Goal: Information Seeking & Learning: Learn about a topic

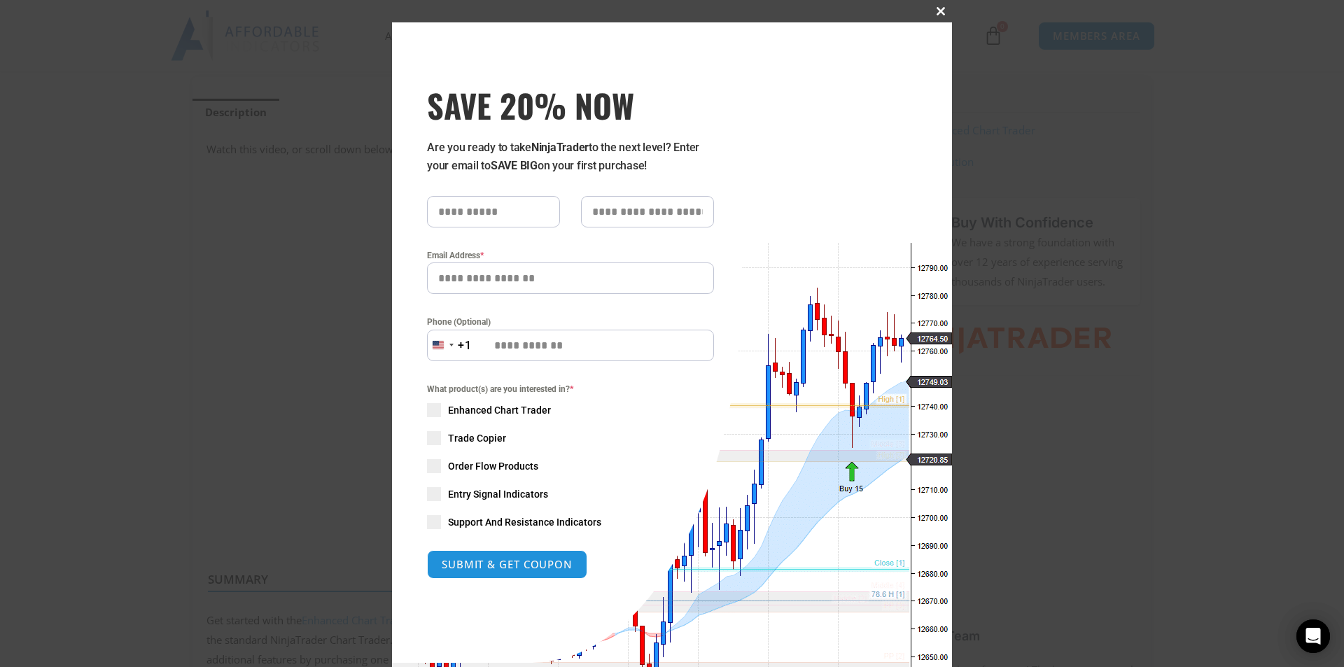
click at [935, 4] on button "Close this module" at bounding box center [940, 11] width 22 height 22
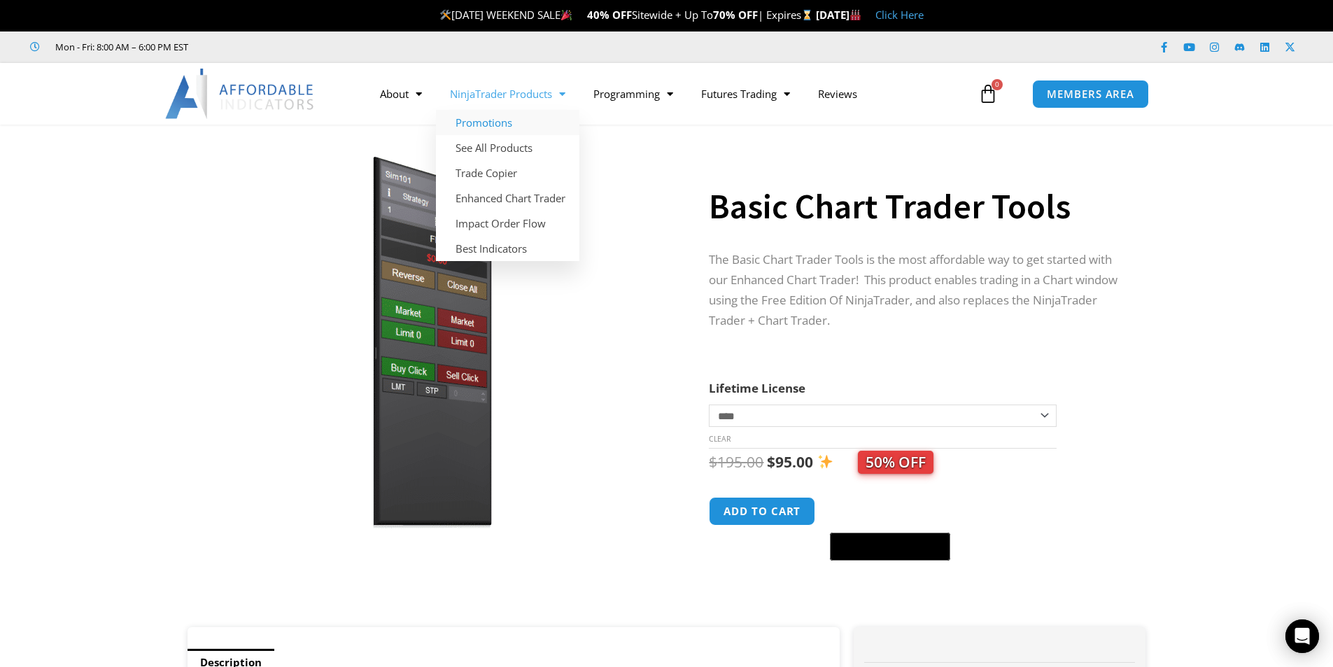
click at [498, 120] on link "Promotions" at bounding box center [507, 122] width 143 height 25
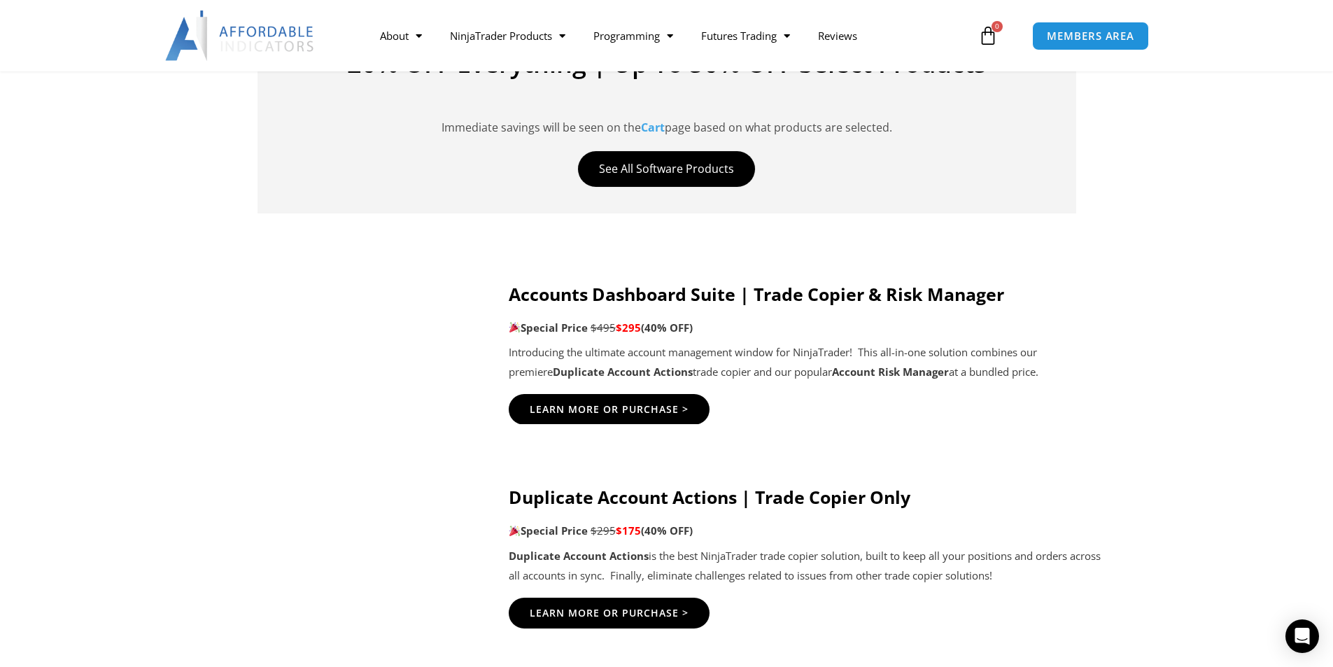
scroll to position [607, 0]
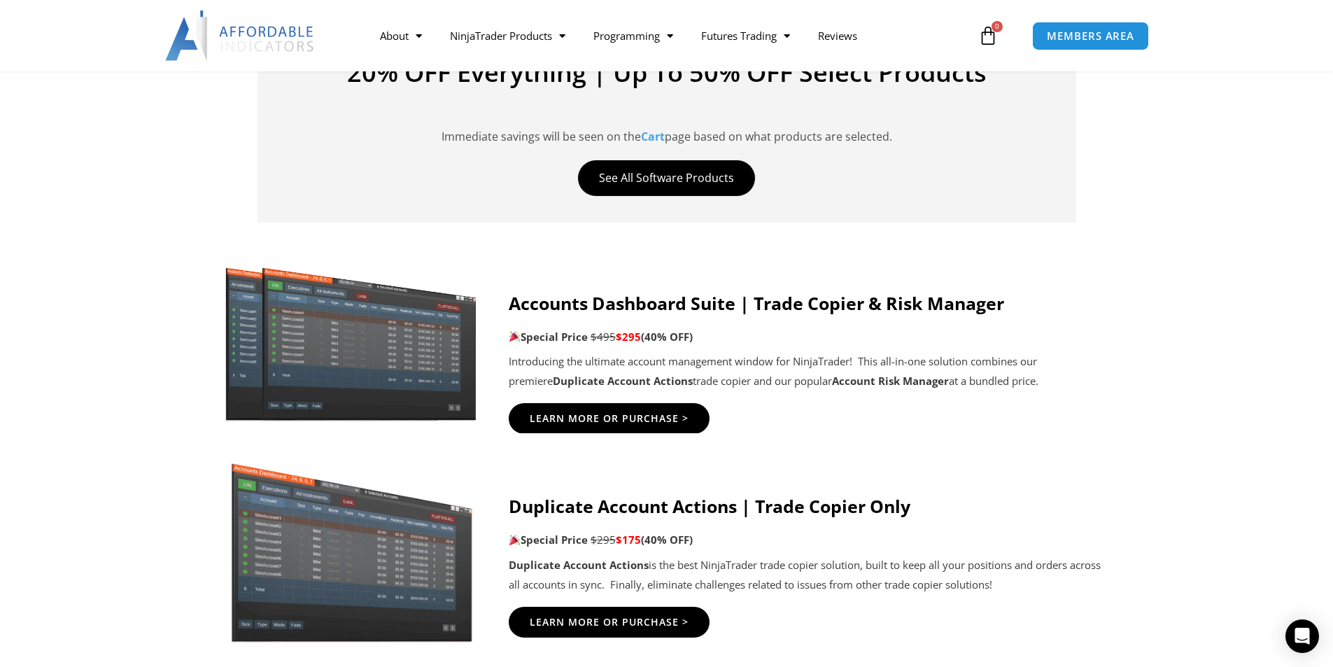
click at [331, 363] on img at bounding box center [351, 341] width 269 height 163
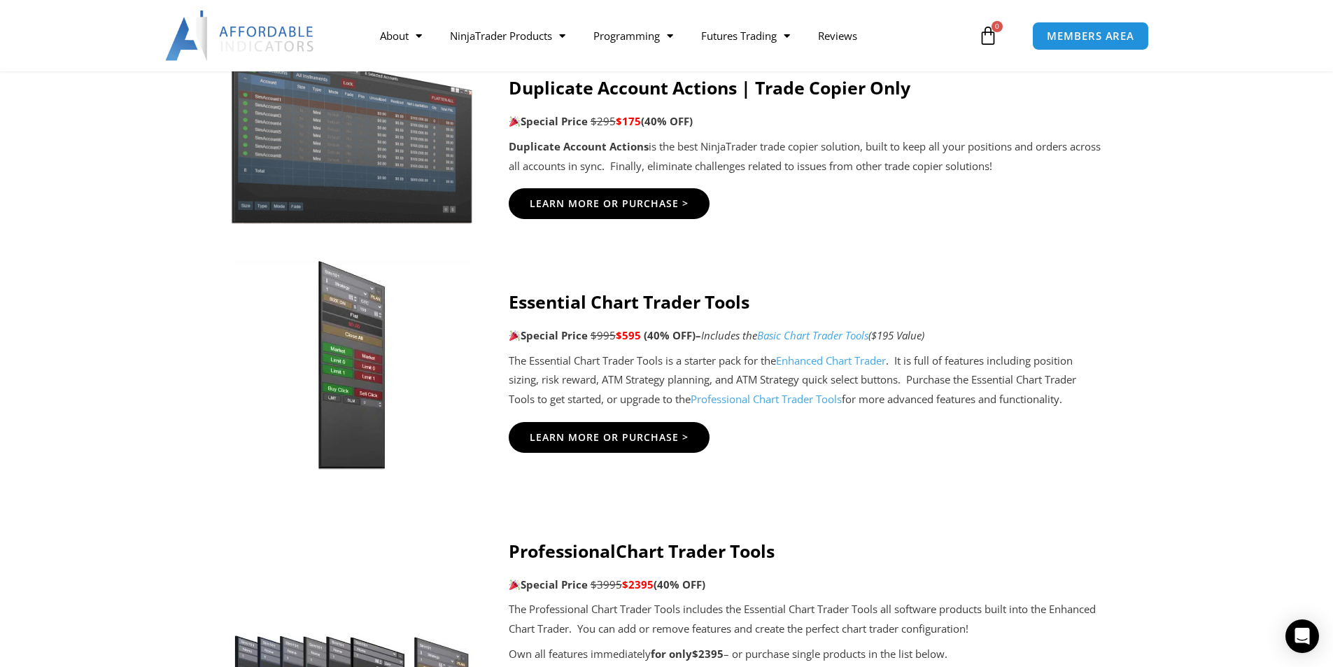
scroll to position [1027, 0]
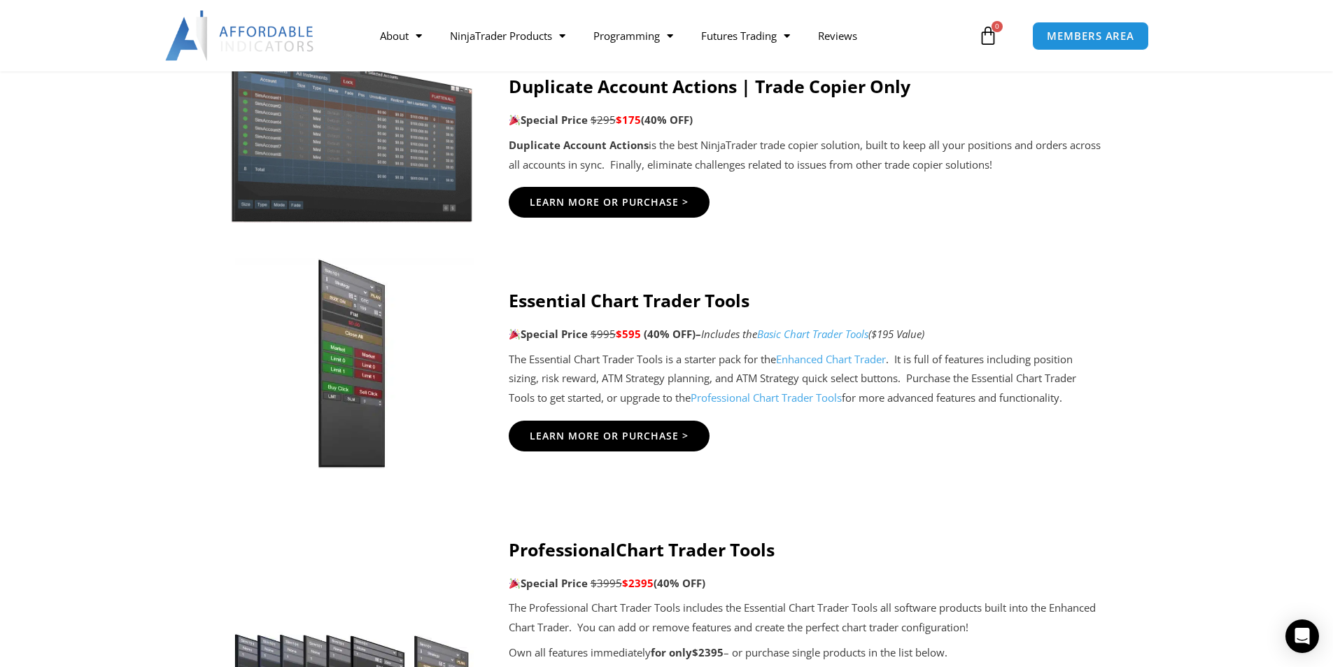
click at [833, 337] on link "Basic Chart Trader Tools" at bounding box center [812, 334] width 111 height 14
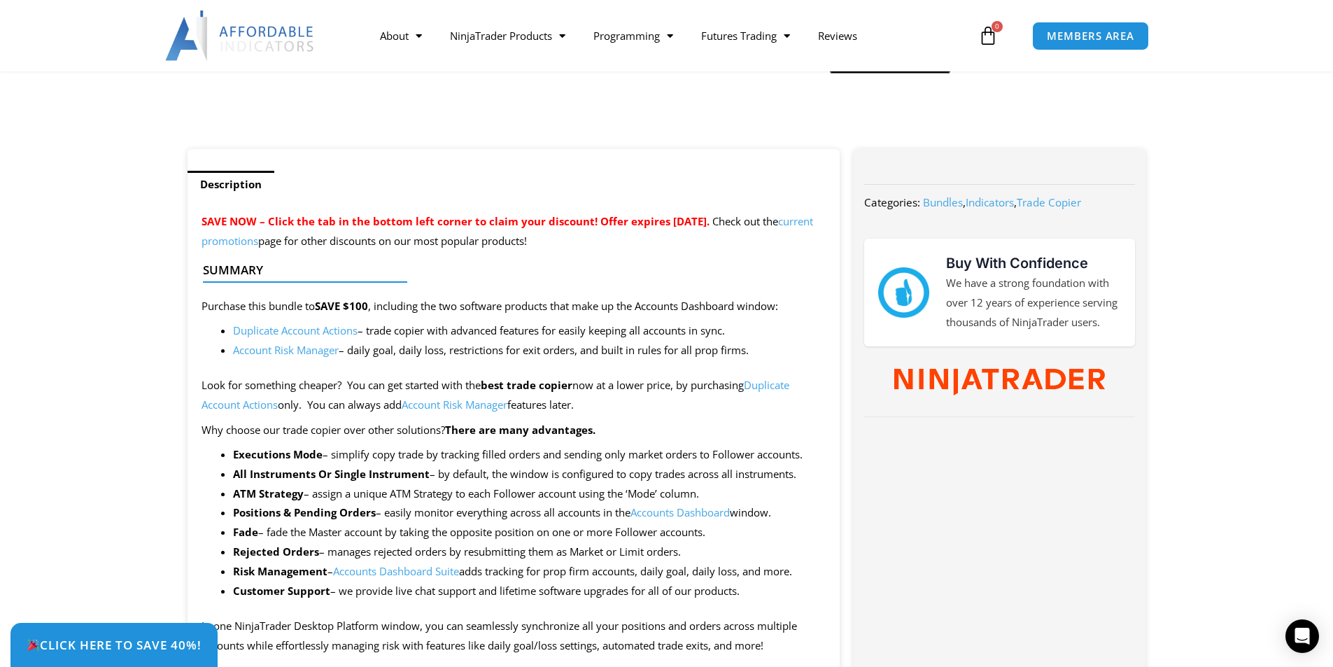
scroll to position [467, 0]
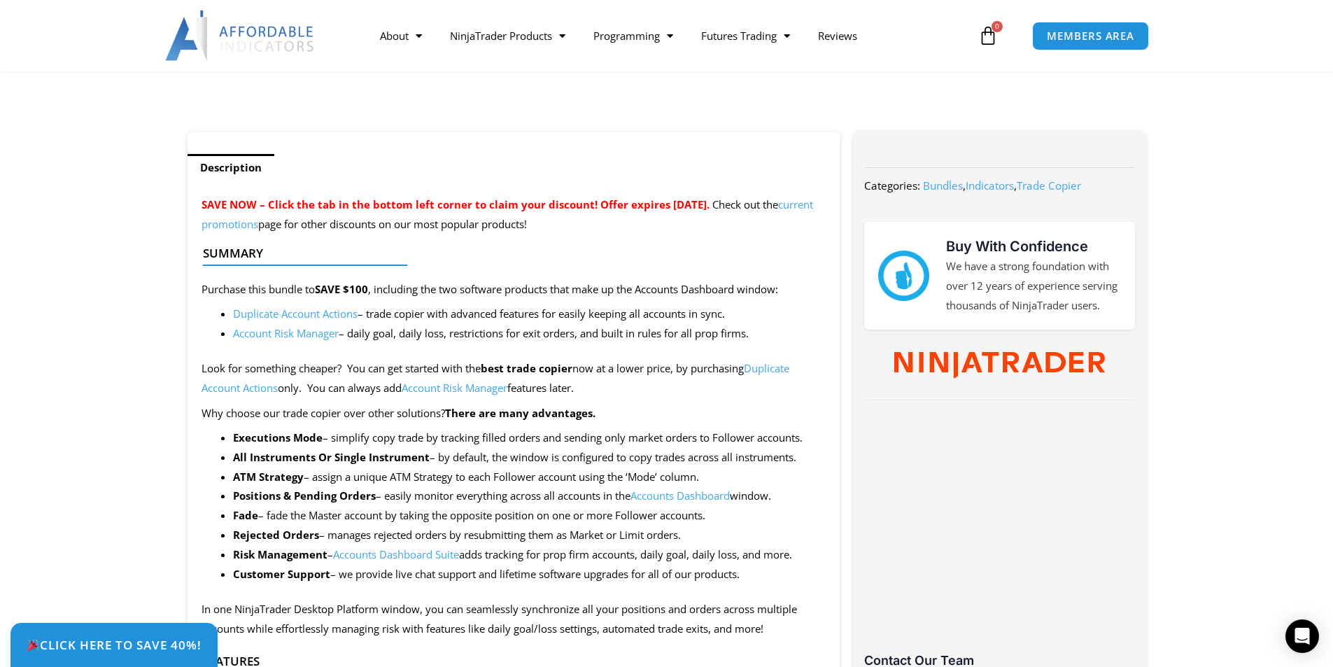
click at [280, 332] on link "Account Risk Manager" at bounding box center [286, 333] width 106 height 14
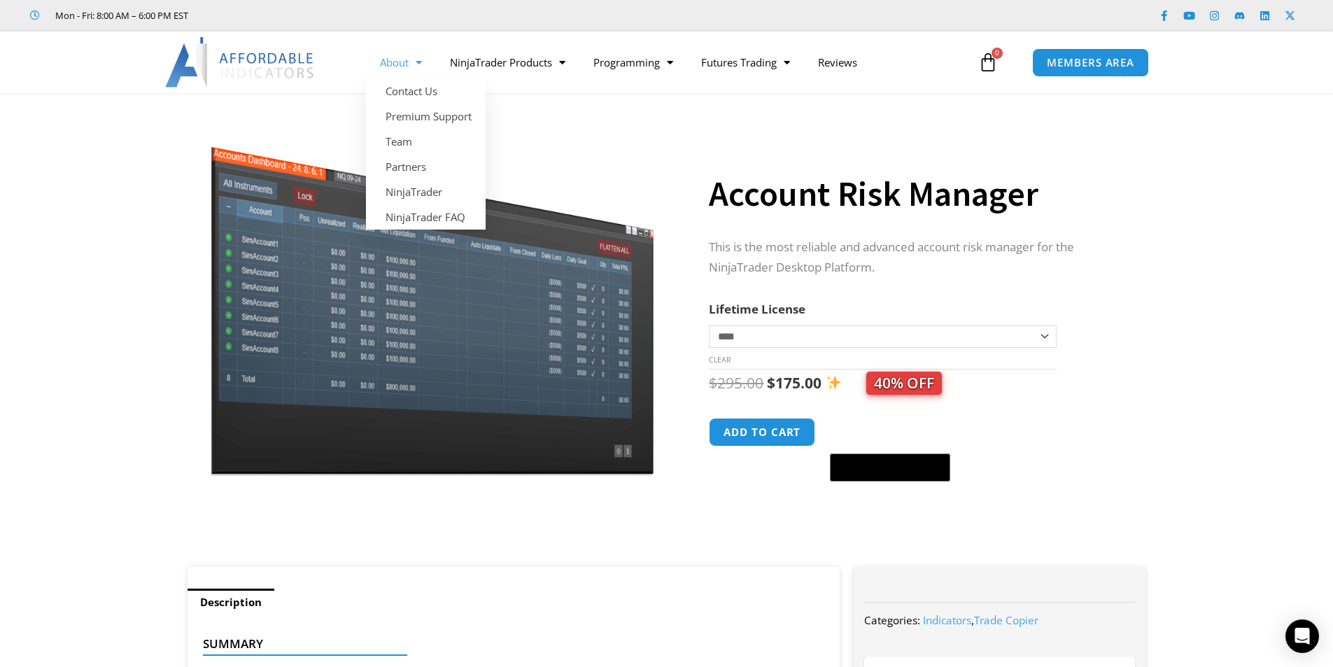
click at [412, 62] on span "Menu" at bounding box center [415, 62] width 13 height 24
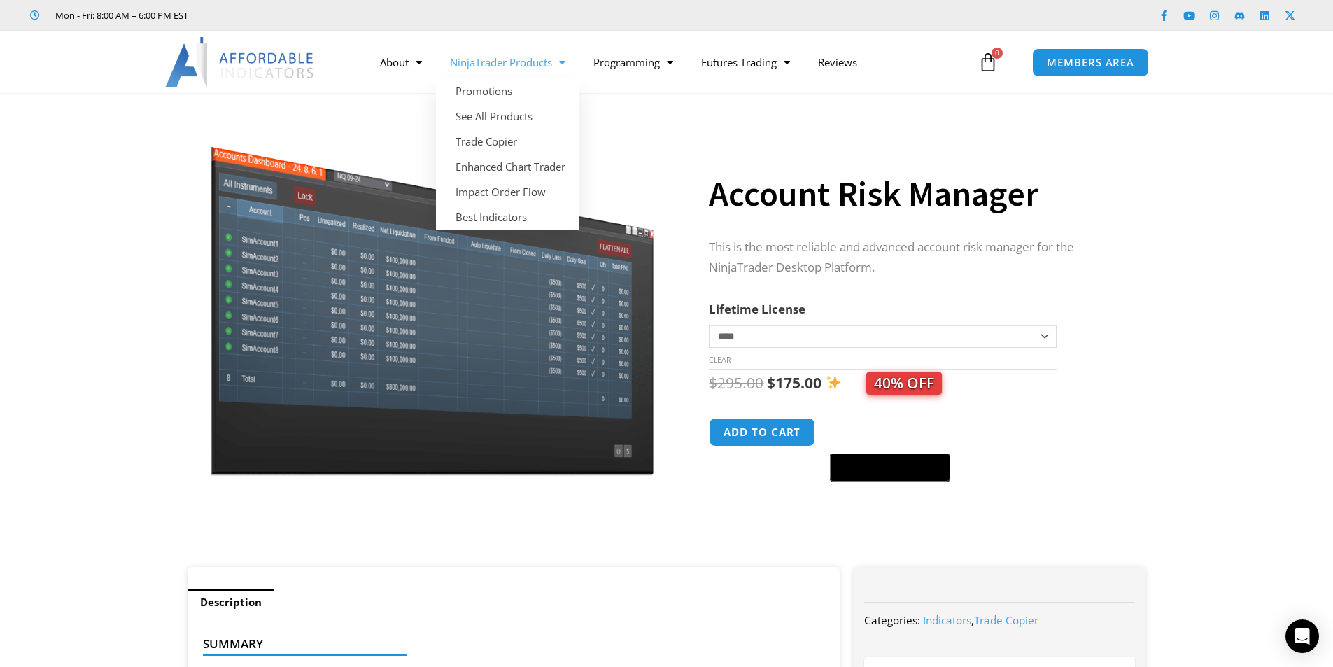
click at [486, 75] on link "NinjaTrader Products" at bounding box center [507, 62] width 143 height 32
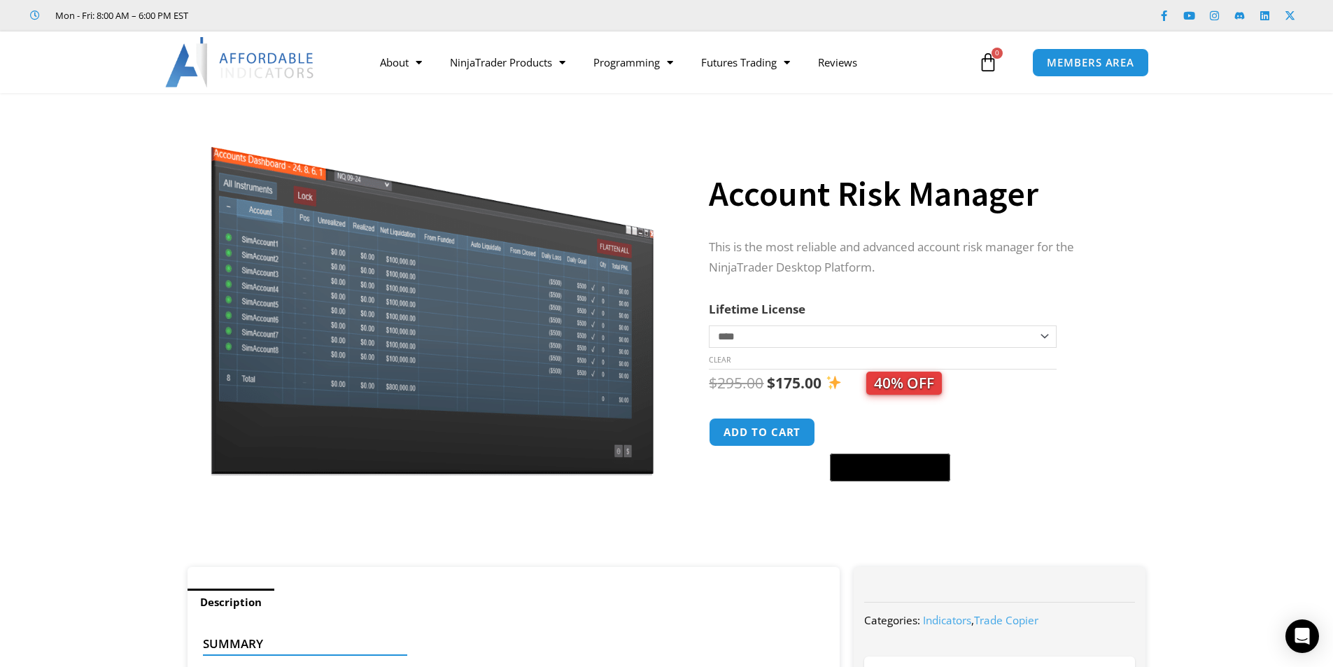
click at [489, 86] on div "About Contact Us Premium Support Team Partners NinjaTrader NinjaTrader FAQ Ninj…" at bounding box center [667, 62] width 1120 height 62
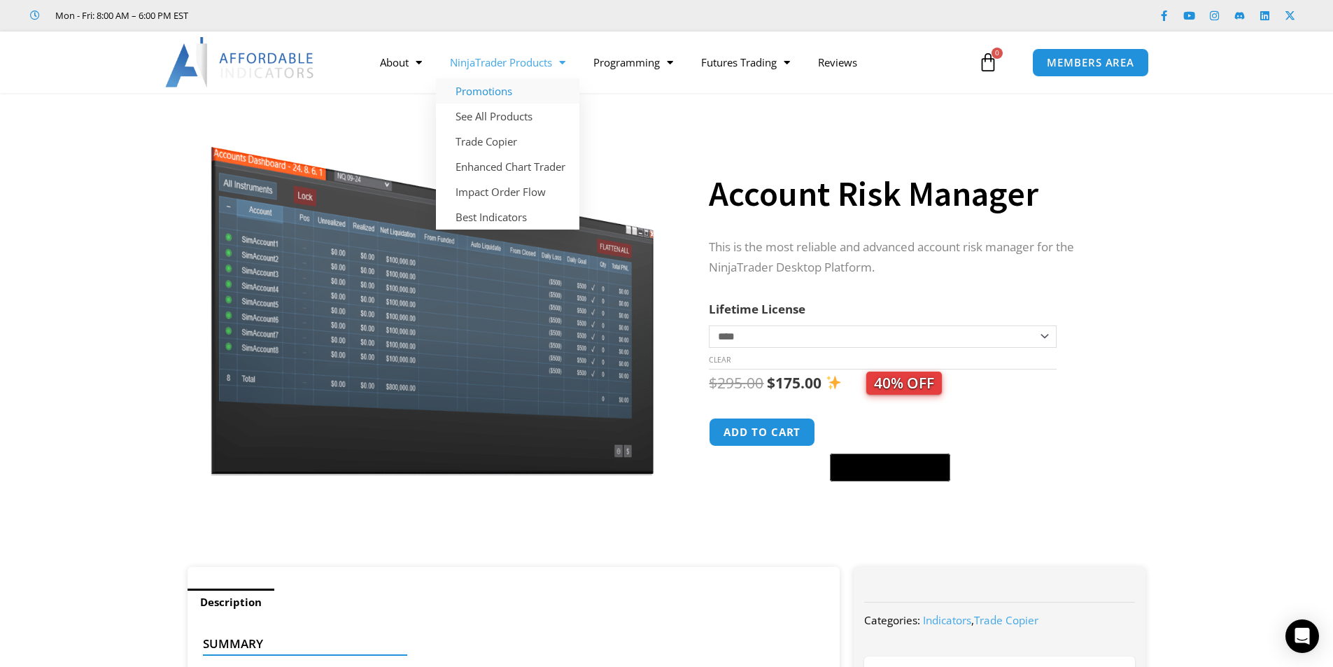
click at [496, 87] on link "Promotions" at bounding box center [507, 90] width 143 height 25
click at [563, 62] on span "Menu" at bounding box center [558, 62] width 13 height 24
click at [535, 65] on link "NinjaTrader Products" at bounding box center [507, 62] width 143 height 32
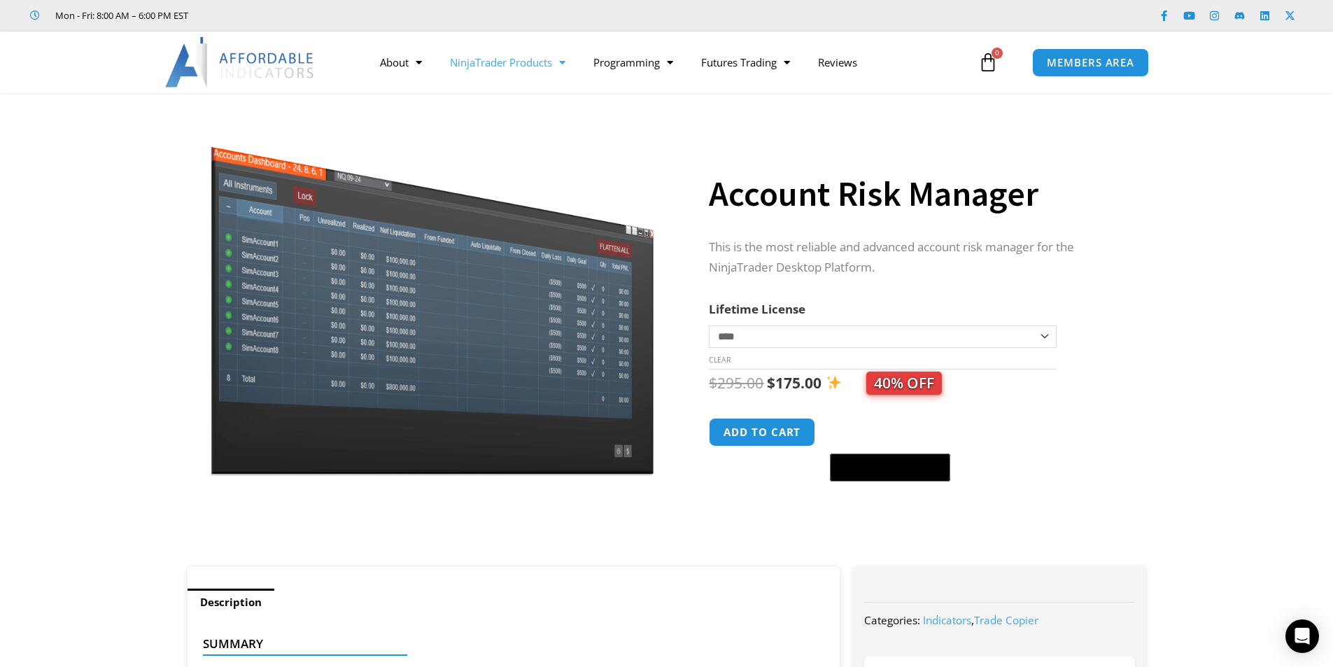
click at [569, 63] on link "NinjaTrader Products" at bounding box center [507, 62] width 143 height 32
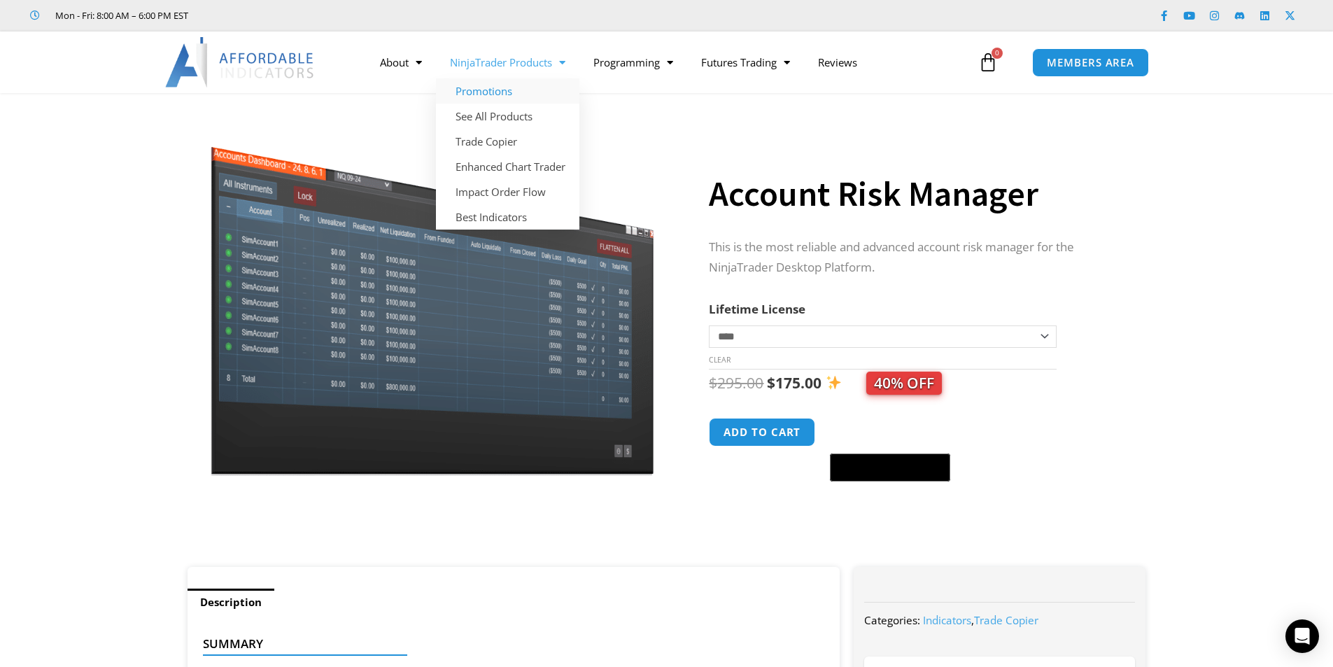
click at [503, 84] on link "Promotions" at bounding box center [507, 90] width 143 height 25
